Goal: Task Accomplishment & Management: Use online tool/utility

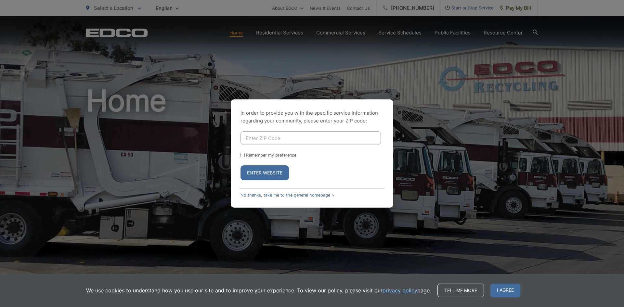
click at [314, 142] on input "Enter ZIP Code" at bounding box center [310, 138] width 140 height 14
type input "91945"
click at [241, 153] on input "Remember my preference" at bounding box center [242, 155] width 4 height 4
checkbox input "true"
click at [266, 177] on button "Enter Website" at bounding box center [264, 172] width 48 height 15
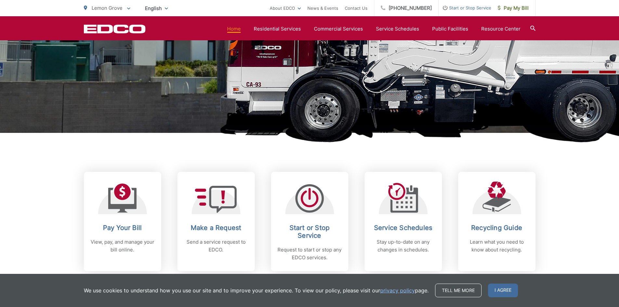
scroll to position [195, 0]
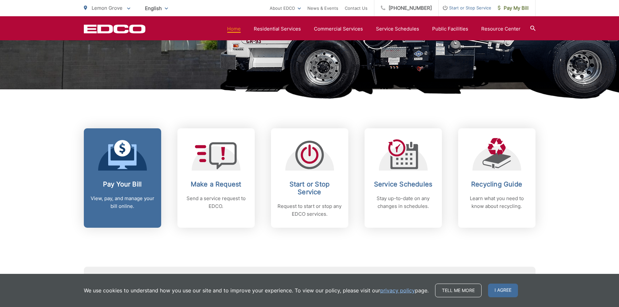
click at [136, 198] on p "View, pay, and manage your bill online." at bounding box center [122, 203] width 64 height 16
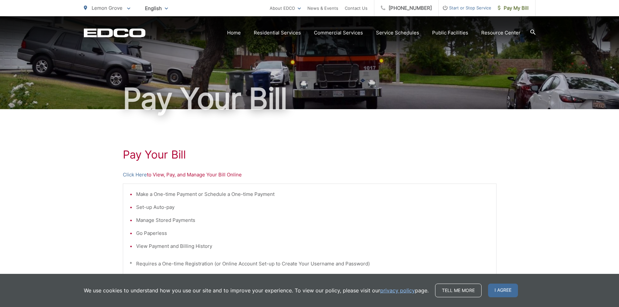
scroll to position [32, 0]
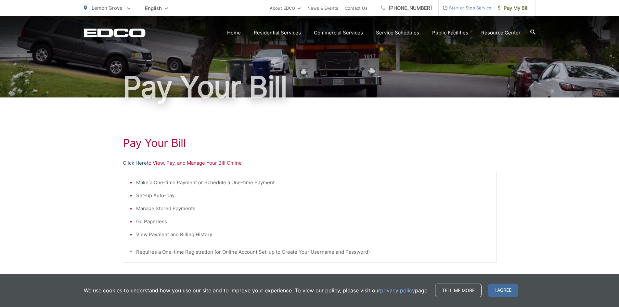
click at [132, 163] on link "Click Here" at bounding box center [135, 163] width 24 height 8
